Goal: Task Accomplishment & Management: Use online tool/utility

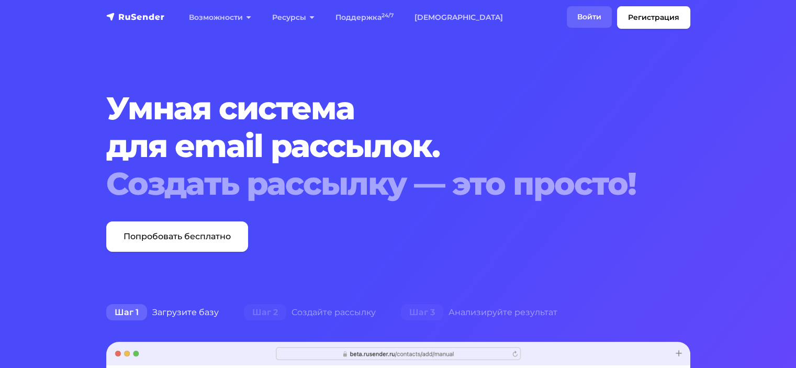
click at [584, 20] on link "Войти" at bounding box center [589, 16] width 45 height 21
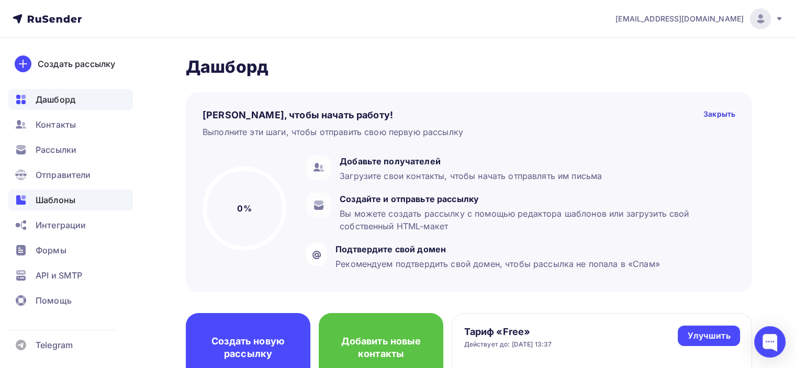
click at [47, 195] on span "Шаблоны" at bounding box center [56, 200] width 40 height 13
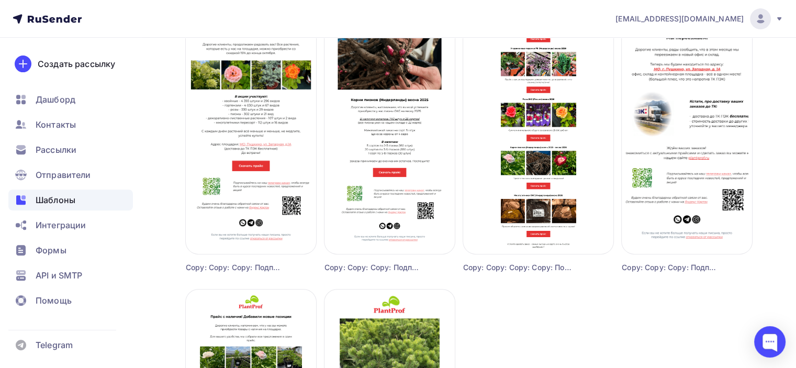
scroll to position [383, 0]
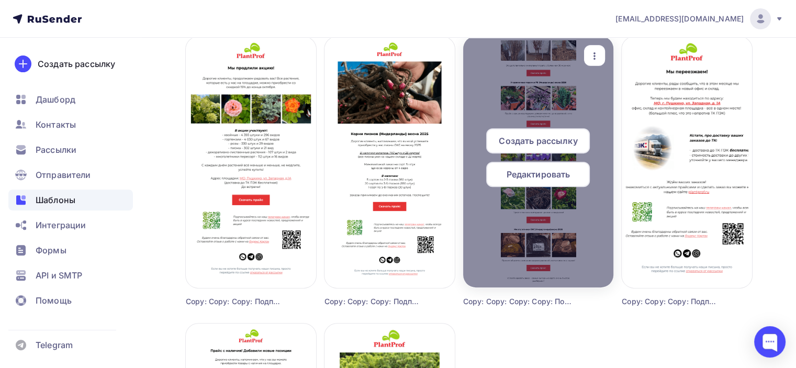
click at [556, 182] on div "Редактировать" at bounding box center [538, 174] width 104 height 25
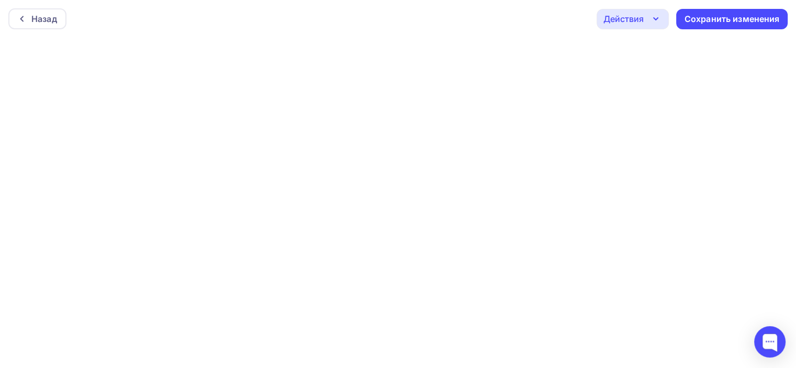
click at [650, 17] on icon "button" at bounding box center [656, 19] width 13 height 13
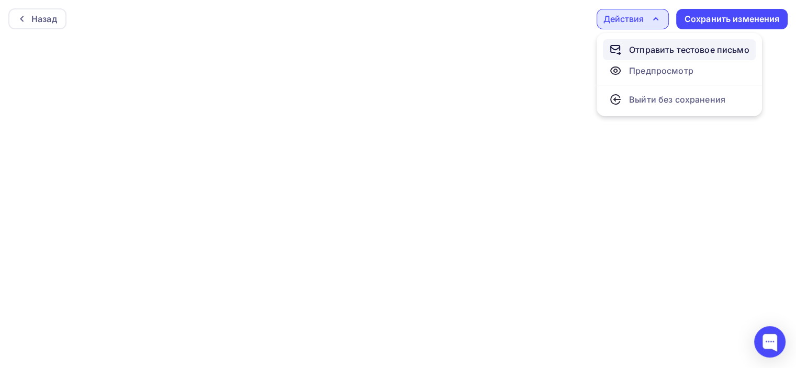
click at [632, 49] on div "Отправить тестовое письмо" at bounding box center [689, 49] width 120 height 13
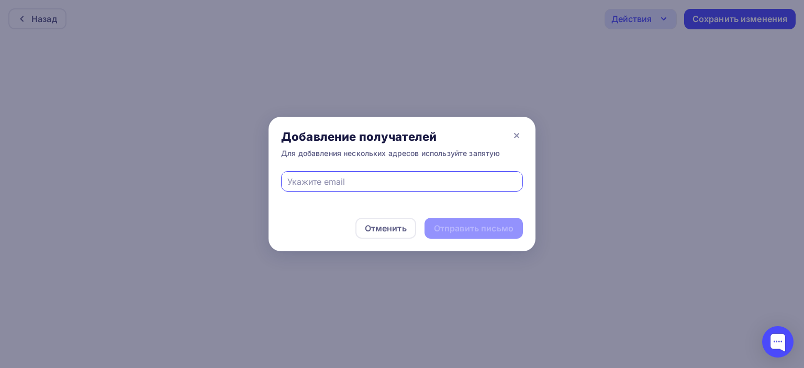
click at [353, 187] on input "text" at bounding box center [402, 181] width 230 height 13
type input "director@plantprof.ru"
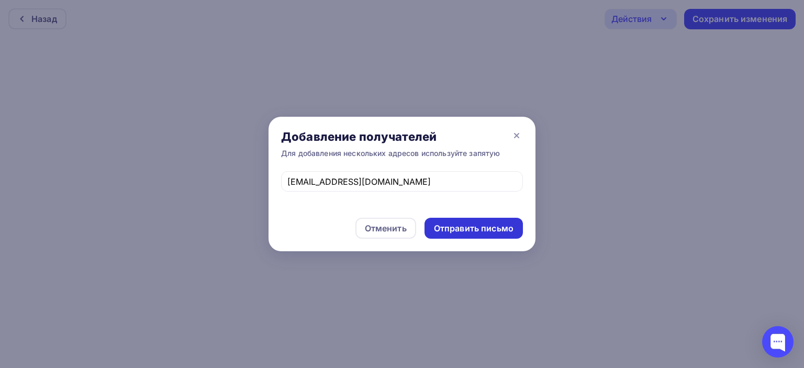
click at [482, 228] on div "Отправить письмо" at bounding box center [474, 228] width 80 height 12
